Goal: Information Seeking & Learning: Learn about a topic

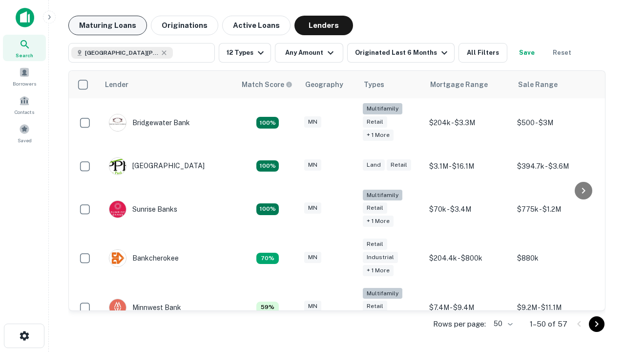
click at [107, 25] on button "Maturing Loans" at bounding box center [107, 26] width 79 height 20
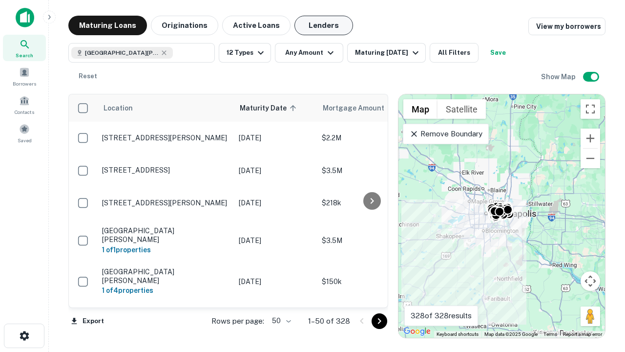
click at [324, 25] on button "Lenders" at bounding box center [323, 26] width 59 height 20
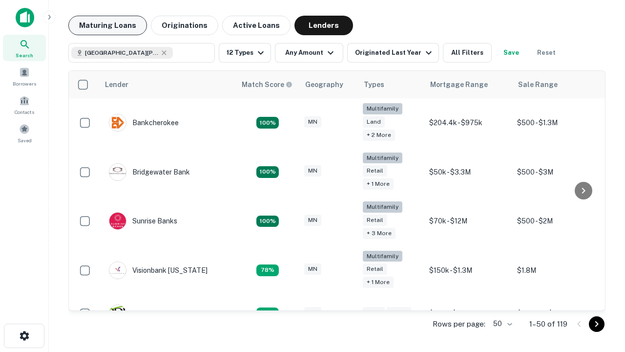
click at [107, 25] on button "Maturing Loans" at bounding box center [107, 26] width 79 height 20
